Goal: Information Seeking & Learning: Learn about a topic

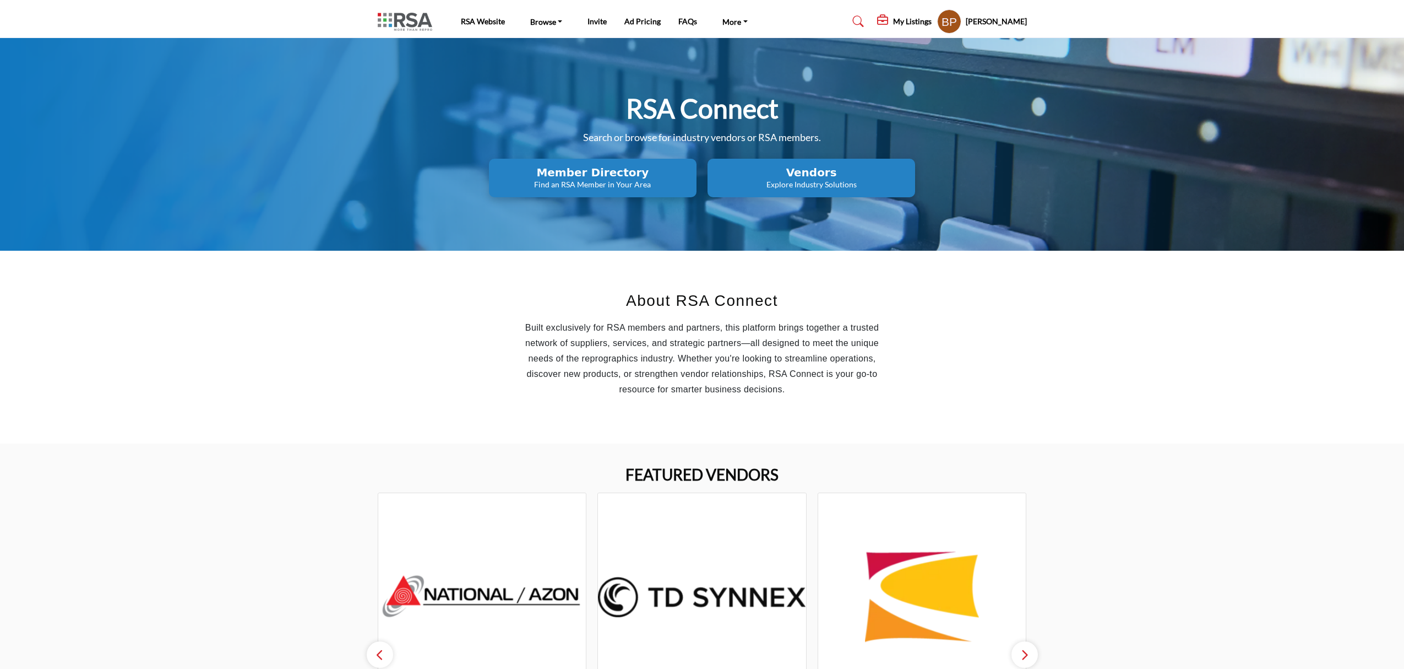
click at [835, 164] on button "Vendors Explore Industry Solutions" at bounding box center [812, 178] width 208 height 39
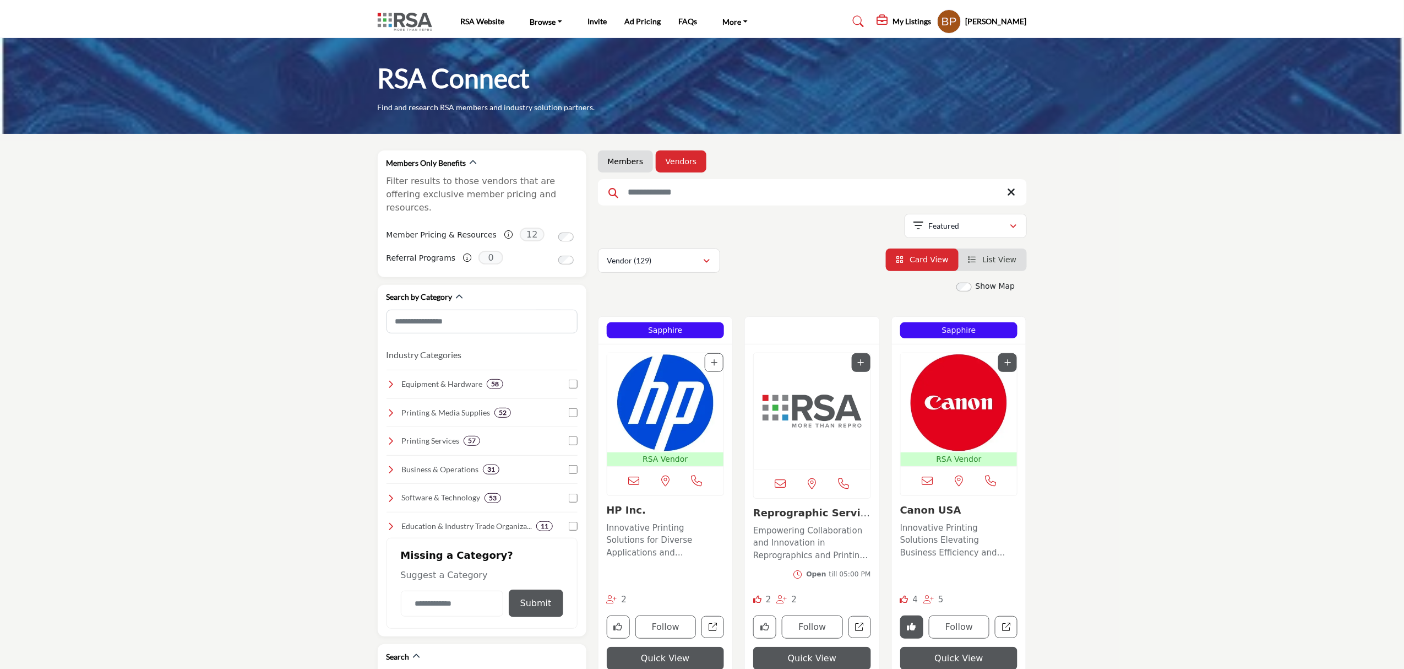
click at [996, 427] on img "Open Listing in new tab" at bounding box center [959, 402] width 117 height 99
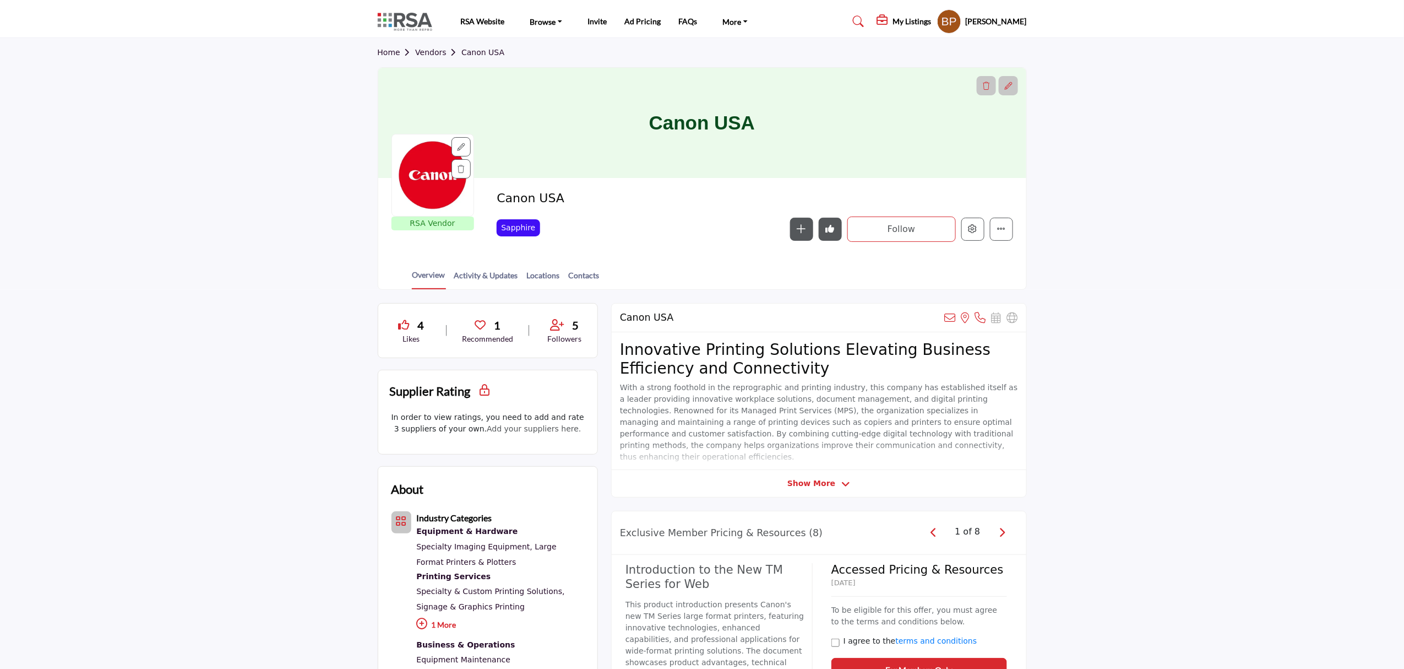
click at [426, 52] on link "Vendors" at bounding box center [438, 52] width 46 height 9
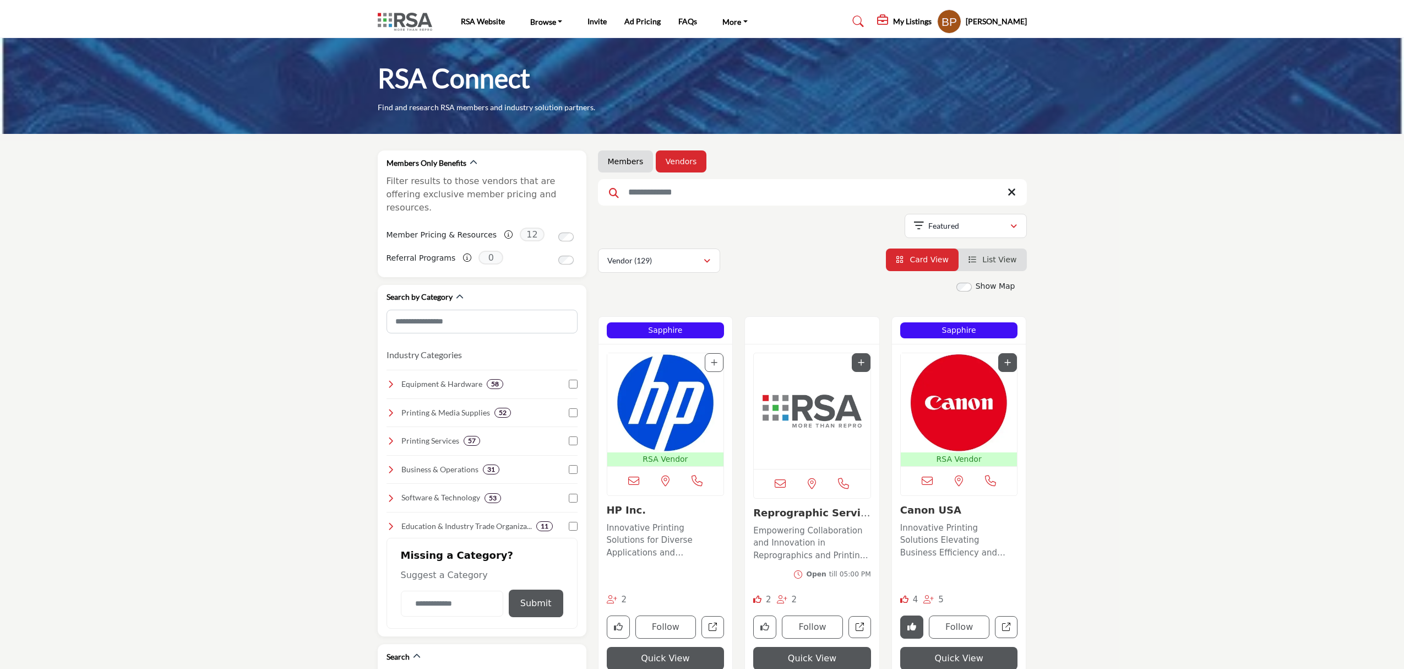
click at [672, 261] on div "Vendor (129)" at bounding box center [655, 260] width 96 height 13
click at [785, 268] on div "Vendor (129) Vendor (129) Products (2) Card View List View" at bounding box center [812, 260] width 429 height 24
click at [679, 267] on div "Vendor (129)" at bounding box center [655, 260] width 96 height 13
click at [637, 312] on span "Products" at bounding box center [626, 314] width 31 height 9
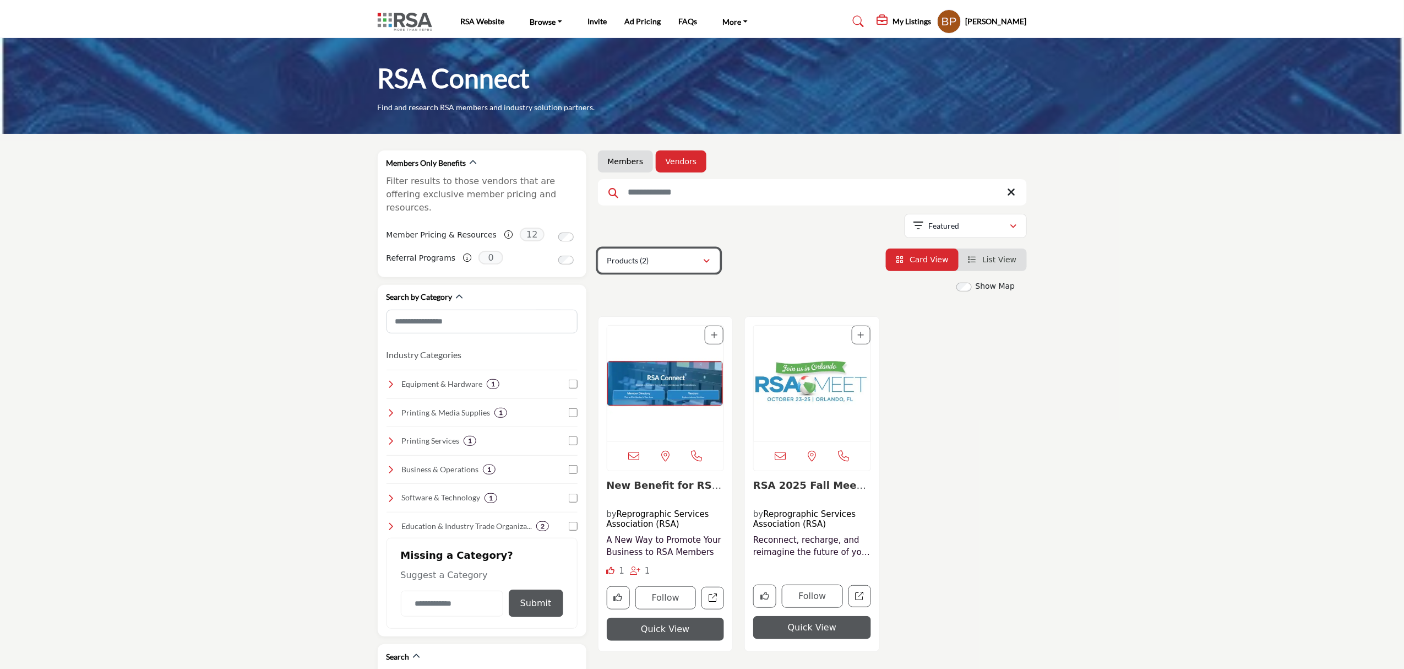
click at [683, 264] on div "Products (2)" at bounding box center [655, 260] width 96 height 13
click at [669, 291] on div "Vendor (129)" at bounding box center [660, 290] width 115 height 25
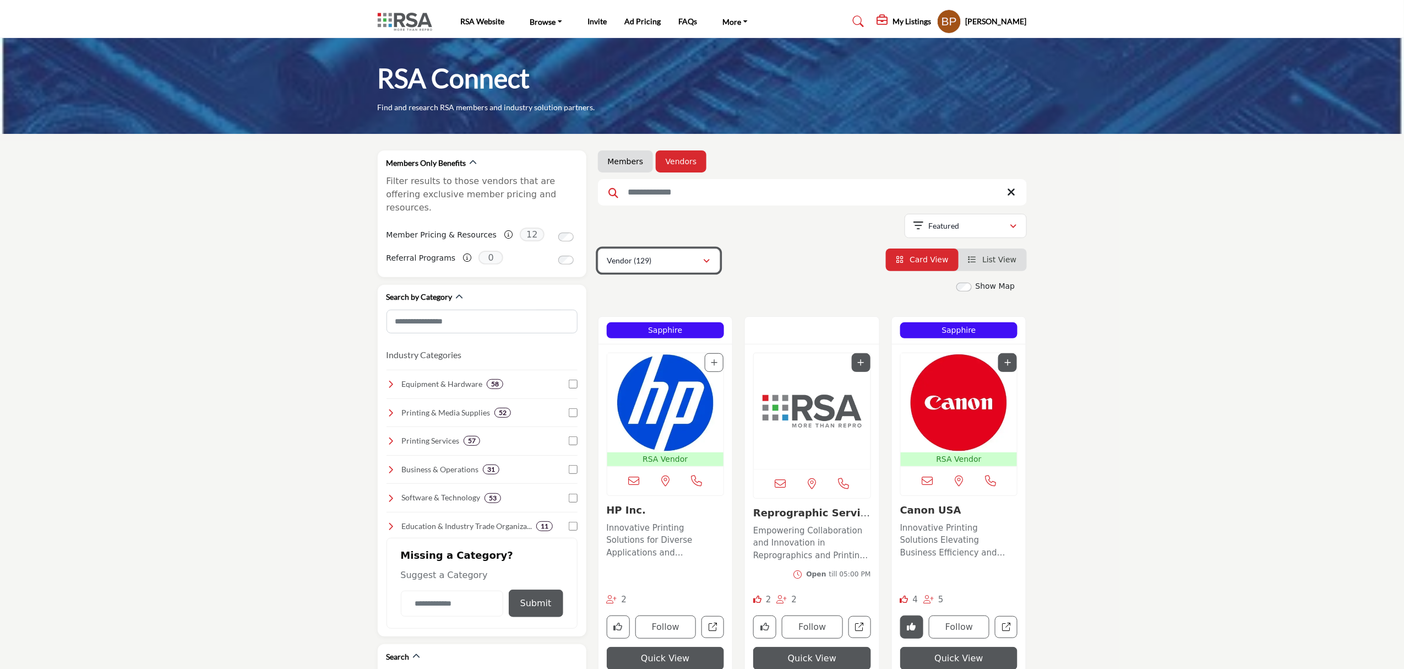
click at [648, 261] on p "Vendor (129)" at bounding box center [629, 260] width 45 height 11
click at [643, 286] on b "(129)" at bounding box center [647, 289] width 18 height 9
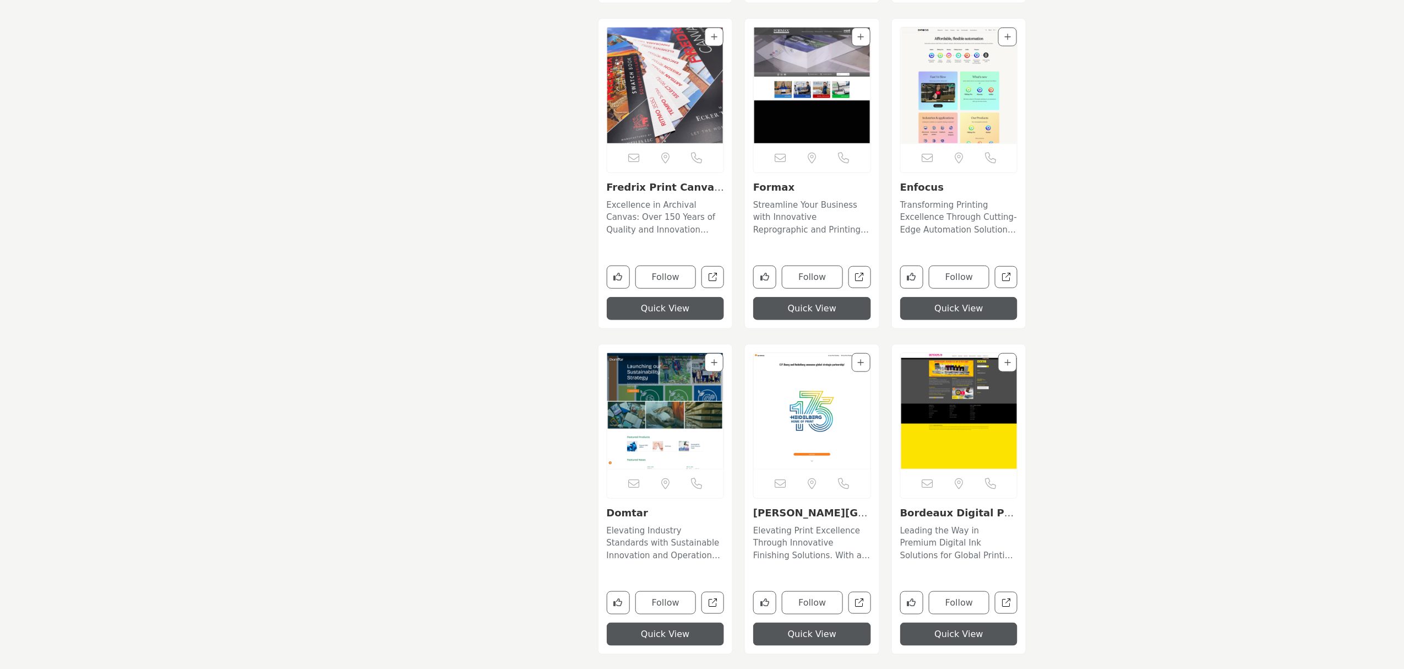
scroll to position [10694, 0]
